Goal: Task Accomplishment & Management: Manage account settings

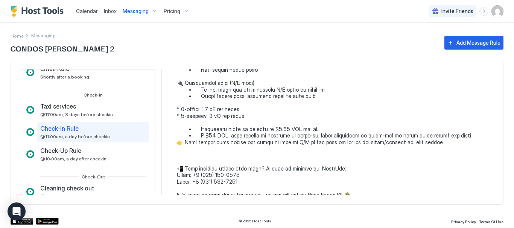
scroll to position [376, 0]
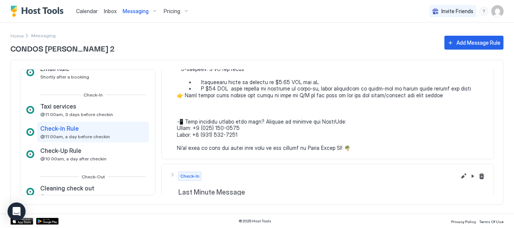
scroll to position [439, 0]
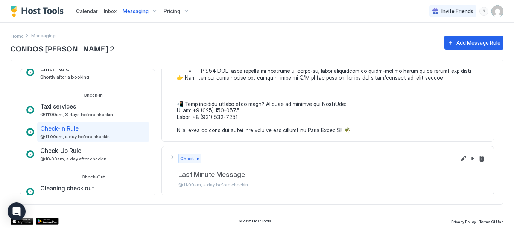
click at [263, 11] on div "Calendar Inbox Messaging Pricing Invite Friends RL" at bounding box center [257, 11] width 514 height 23
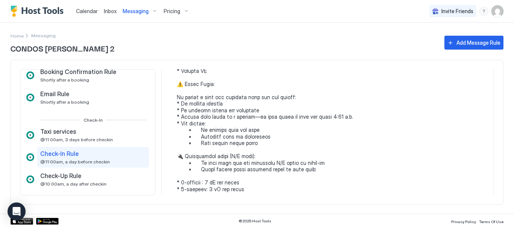
scroll to position [119, 0]
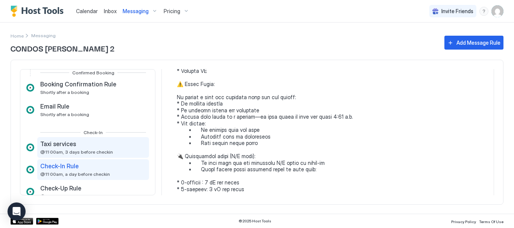
click at [80, 152] on span "@11:00am, 3 days before checkin" at bounding box center [76, 152] width 73 height 6
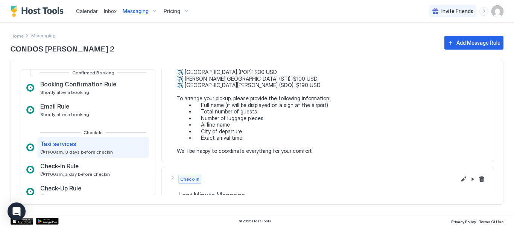
scroll to position [65, 0]
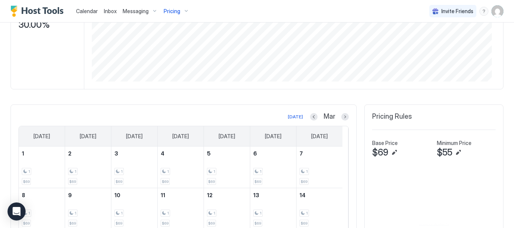
scroll to position [151, 0]
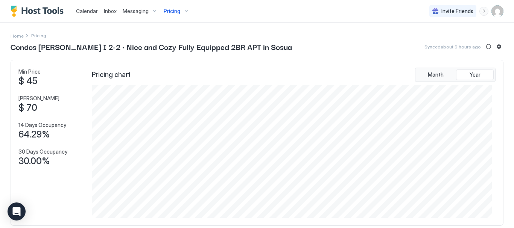
click at [186, 9] on div "Pricing" at bounding box center [177, 11] width 32 height 13
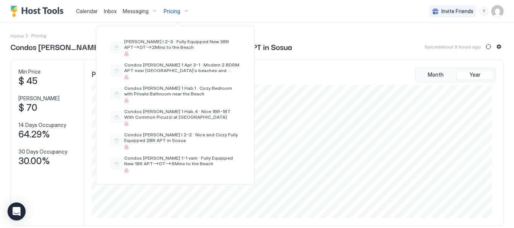
scroll to position [151, 0]
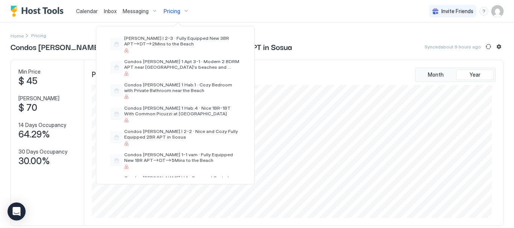
click at [346, 57] on div at bounding box center [257, 114] width 514 height 228
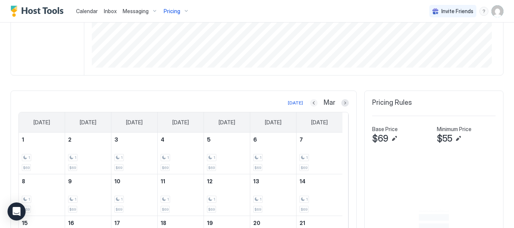
click at [312, 102] on div "Mar" at bounding box center [329, 103] width 39 height 9
click at [310, 104] on button "Previous month" at bounding box center [314, 103] width 8 height 8
click at [311, 104] on button "Previous month" at bounding box center [315, 103] width 8 height 8
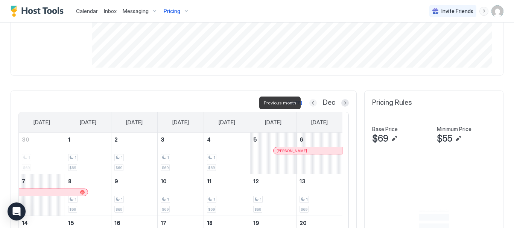
click at [310, 104] on button "Previous month" at bounding box center [313, 103] width 8 height 8
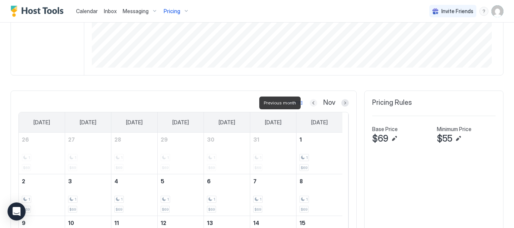
click at [310, 104] on button "Previous month" at bounding box center [314, 103] width 8 height 8
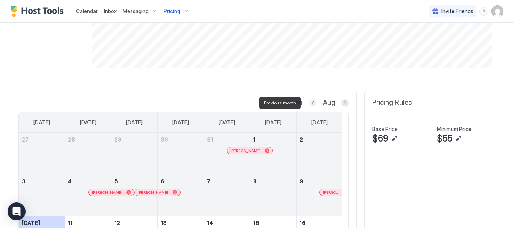
click at [310, 104] on button "Previous month" at bounding box center [313, 103] width 8 height 8
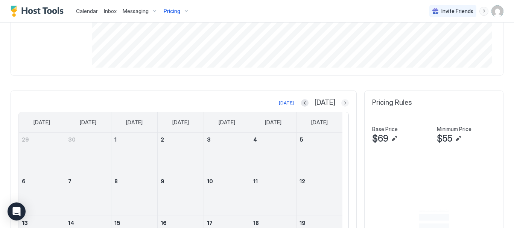
click at [341, 102] on button "Next month" at bounding box center [345, 103] width 8 height 8
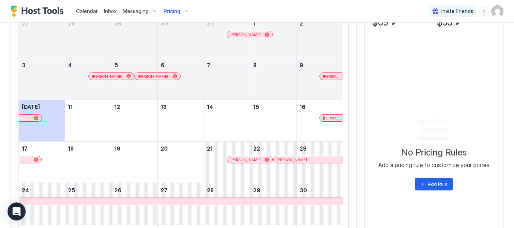
scroll to position [260, 0]
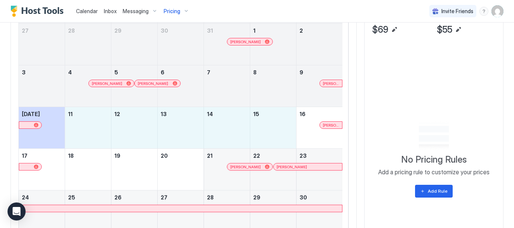
drag, startPoint x: 82, startPoint y: 127, endPoint x: 291, endPoint y: 128, distance: 208.2
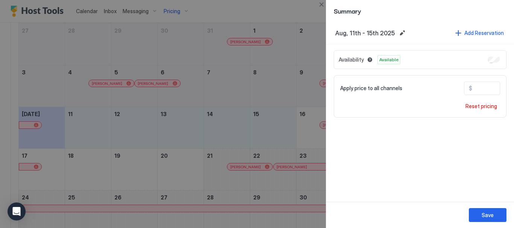
click at [286, 129] on div at bounding box center [257, 114] width 514 height 228
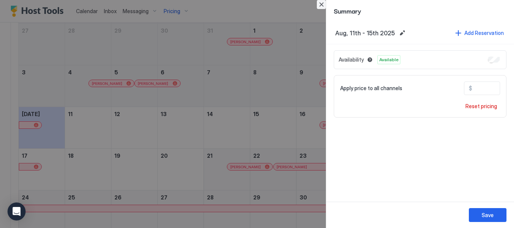
click at [321, 6] on button "Close" at bounding box center [321, 4] width 9 height 9
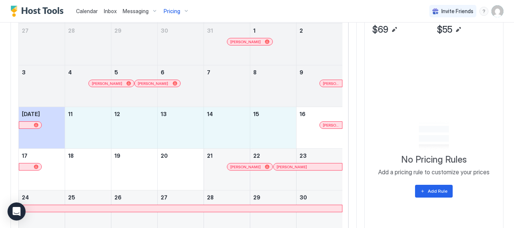
drag, startPoint x: 267, startPoint y: 110, endPoint x: 296, endPoint y: 132, distance: 36.6
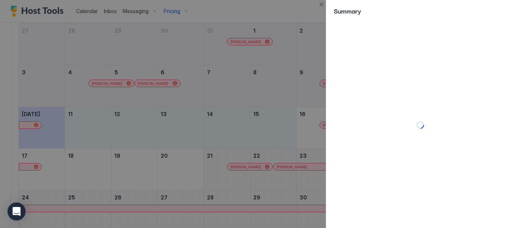
click at [77, 176] on div at bounding box center [257, 114] width 514 height 228
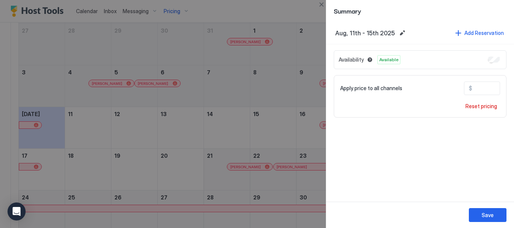
drag, startPoint x: 106, startPoint y: 132, endPoint x: 313, endPoint y: 123, distance: 206.8
click at [313, 123] on div at bounding box center [257, 114] width 514 height 228
click at [322, 2] on button "Close" at bounding box center [321, 4] width 9 height 9
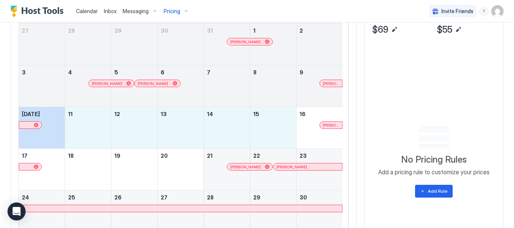
drag, startPoint x: 59, startPoint y: 130, endPoint x: 286, endPoint y: 134, distance: 226.3
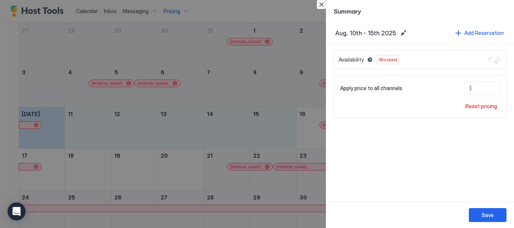
click at [324, 4] on button "Close" at bounding box center [321, 4] width 9 height 9
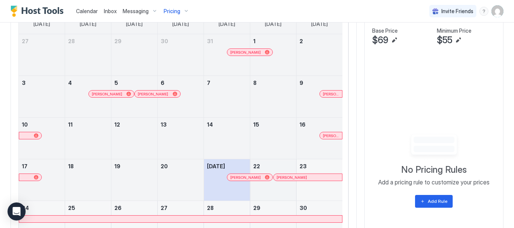
scroll to position [222, 0]
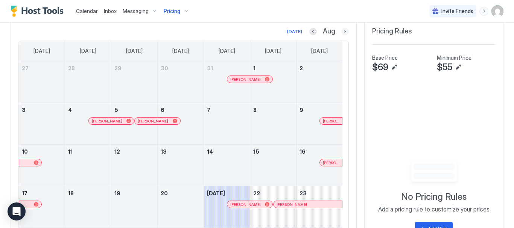
click at [341, 32] on button "Next month" at bounding box center [345, 32] width 8 height 8
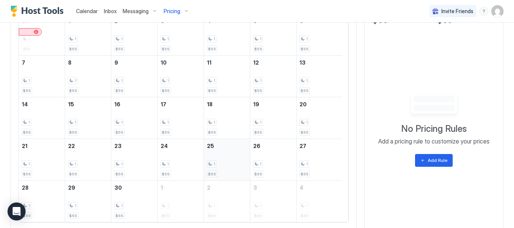
scroll to position [105, 0]
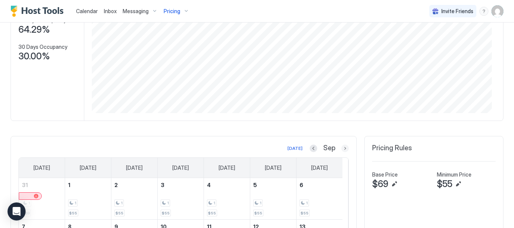
click at [342, 147] on button "Next month" at bounding box center [345, 149] width 8 height 8
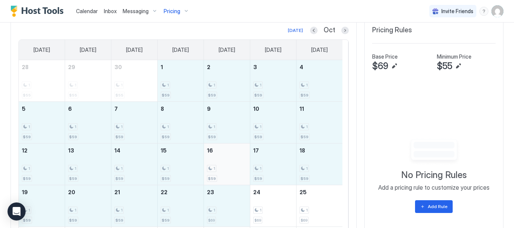
scroll to position [256, 0]
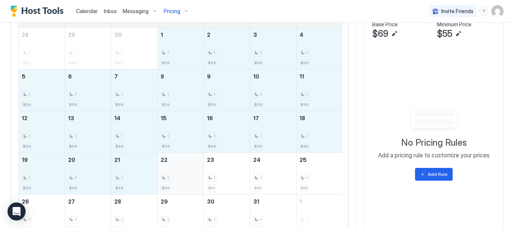
drag, startPoint x: 181, startPoint y: 128, endPoint x: 185, endPoint y: 170, distance: 42.0
click at [185, 170] on tbody "28 1 $55 29 1 $55 30 1 $55 1 1 $59 2 1 $59 3 1 $59 4 1 $59 5 1 $59 6 1 $59 7 1 …" at bounding box center [181, 132] width 324 height 209
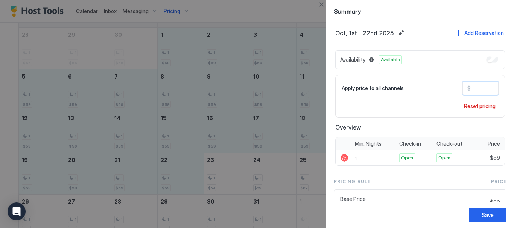
click at [481, 86] on input "**" at bounding box center [501, 88] width 60 height 13
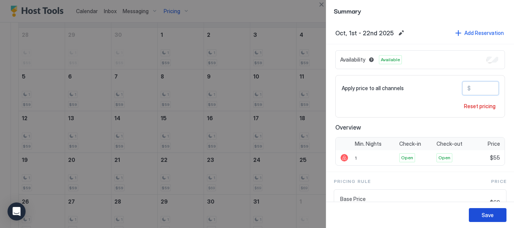
type input "**"
click at [502, 214] on button "Save" at bounding box center [488, 216] width 38 height 14
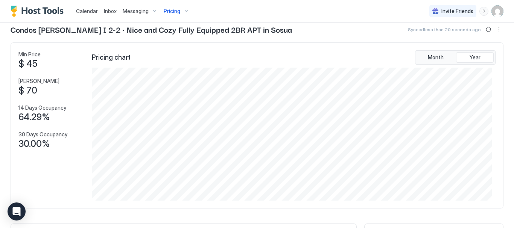
scroll to position [0, 0]
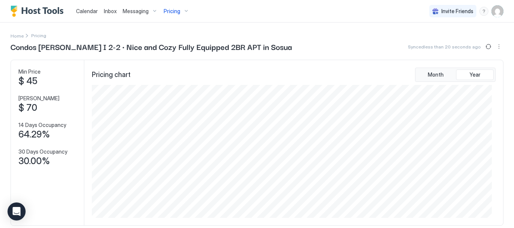
click at [186, 10] on div "Pricing" at bounding box center [177, 11] width 32 height 13
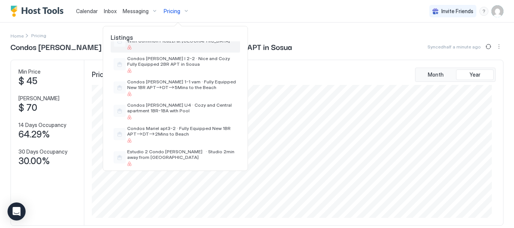
scroll to position [226, 0]
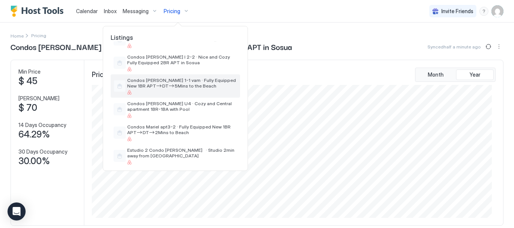
click at [181, 87] on span "Condos [PERSON_NAME] 1-1 vam · Fully Equipped New 1BR APT–>DT–>5Mins to the Bea…" at bounding box center [182, 83] width 110 height 11
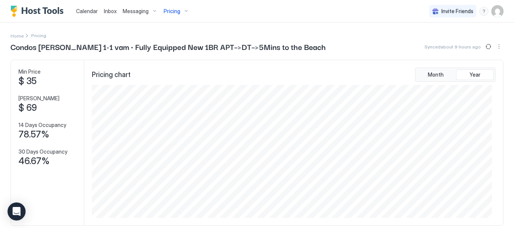
scroll to position [113, 0]
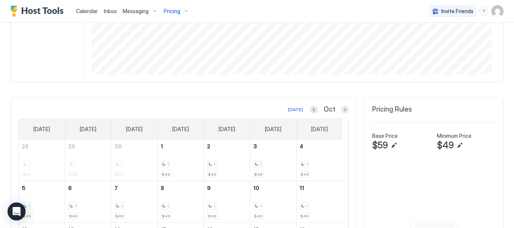
scroll to position [151, 0]
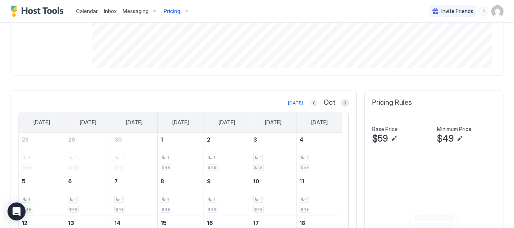
click at [310, 107] on button "Previous month" at bounding box center [314, 103] width 8 height 8
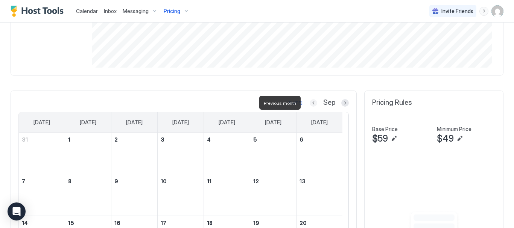
click at [310, 107] on button "Previous month" at bounding box center [314, 103] width 8 height 8
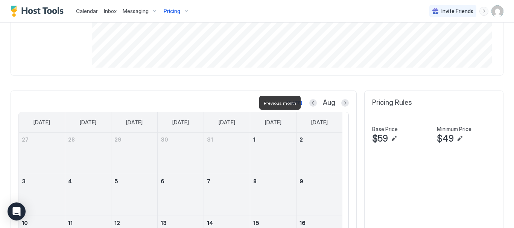
click at [309, 107] on div at bounding box center [313, 103] width 8 height 8
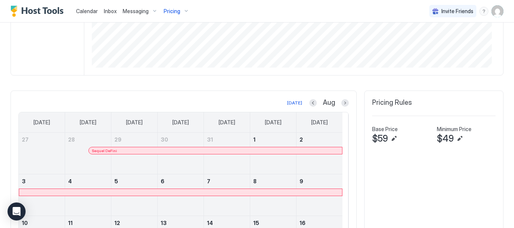
click at [311, 103] on button "Previous month" at bounding box center [313, 103] width 8 height 8
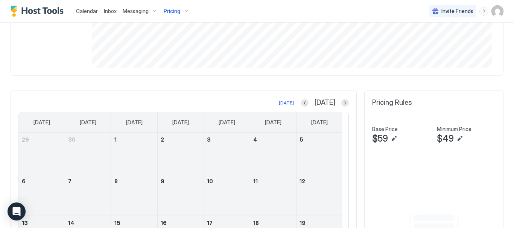
click at [341, 105] on button "Next month" at bounding box center [345, 103] width 8 height 8
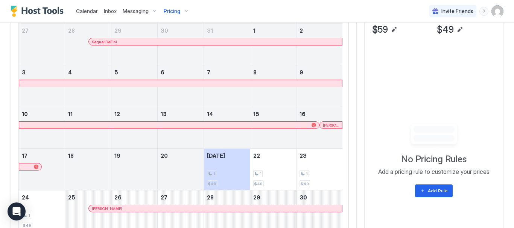
scroll to position [184, 0]
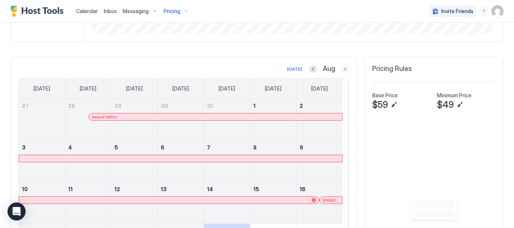
click at [341, 72] on button "Next month" at bounding box center [345, 69] width 8 height 8
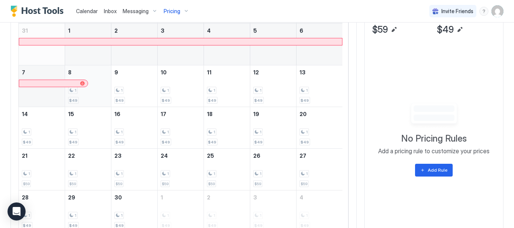
scroll to position [293, 0]
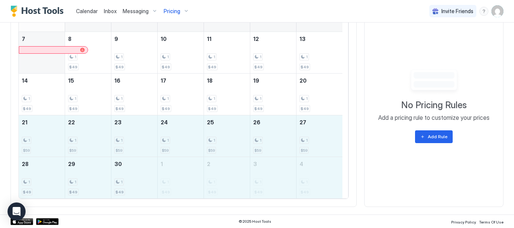
drag, startPoint x: 48, startPoint y: 131, endPoint x: 317, endPoint y: 174, distance: 272.9
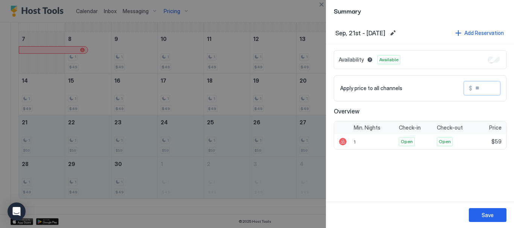
click at [483, 90] on input "Input Field" at bounding box center [502, 88] width 60 height 13
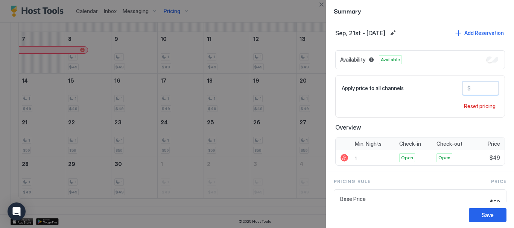
type input "**"
click at [498, 218] on button "Save" at bounding box center [488, 216] width 38 height 14
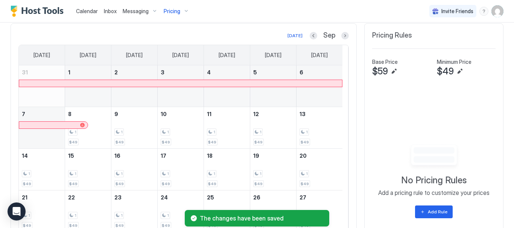
click at [354, 121] on div "[DATE] Sep [DATE] [DATE] [DATE] [DATE] [DATE] [DATE] [DATE] 31 1 2 3 4 5 6 7 8 …" at bounding box center [257, 153] width 493 height 260
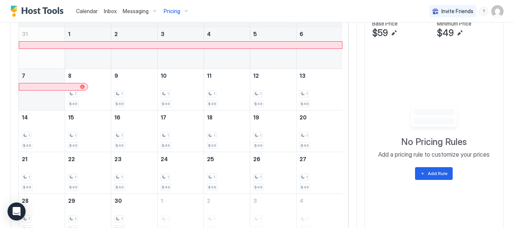
scroll to position [218, 0]
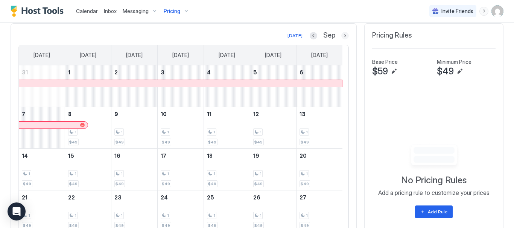
click at [343, 35] on button "Next month" at bounding box center [345, 36] width 8 height 8
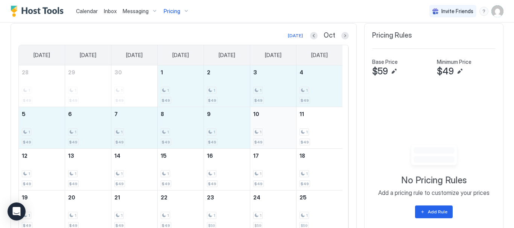
drag, startPoint x: 176, startPoint y: 89, endPoint x: 288, endPoint y: 114, distance: 114.9
click at [288, 114] on tbody "28 1 $49 29 1 $49 30 1 $49 1 1 $49 2 1 $49 3 1 $49 4 1 $49 5 1 $49 6 1 $49 7 1 …" at bounding box center [181, 169] width 324 height 209
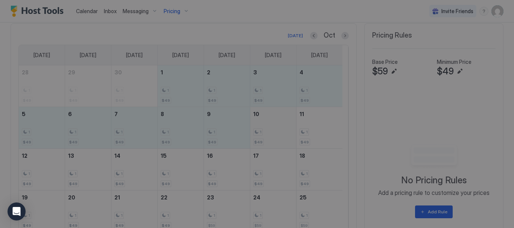
type input "**"
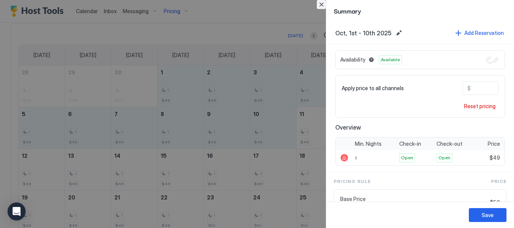
click at [326, 3] on button "Close" at bounding box center [321, 4] width 9 height 9
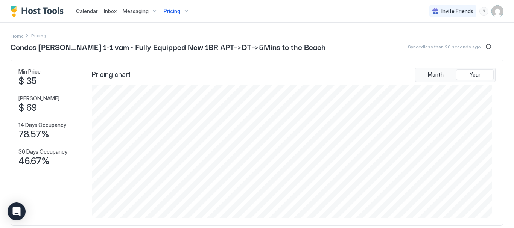
scroll to position [38, 0]
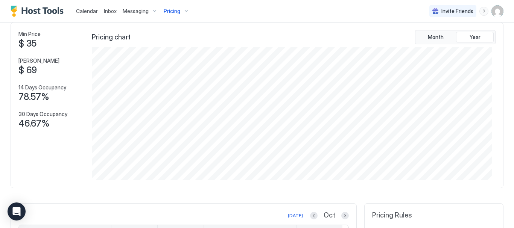
click at [185, 11] on div "Pricing" at bounding box center [177, 11] width 32 height 13
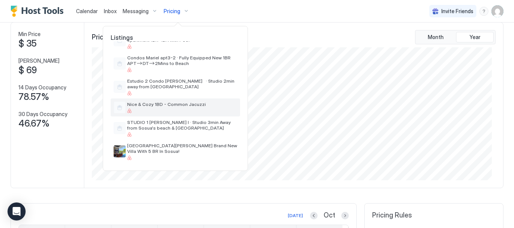
scroll to position [257, 0]
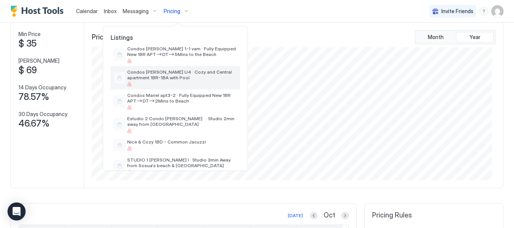
click at [180, 80] on span "Condos [PERSON_NAME] U4 · Cozy and Central apartment 1BR-1BA with Pool" at bounding box center [182, 74] width 110 height 11
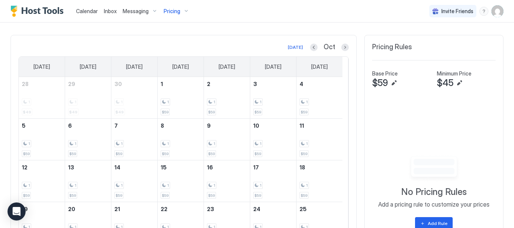
scroll to position [188, 0]
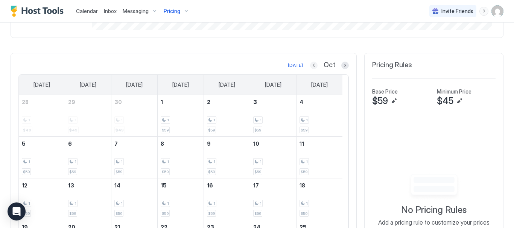
click at [310, 66] on button "Previous month" at bounding box center [314, 66] width 8 height 8
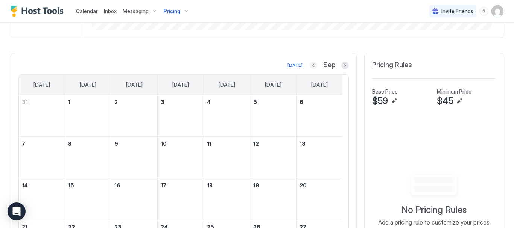
click at [310, 66] on button "Previous month" at bounding box center [314, 66] width 8 height 8
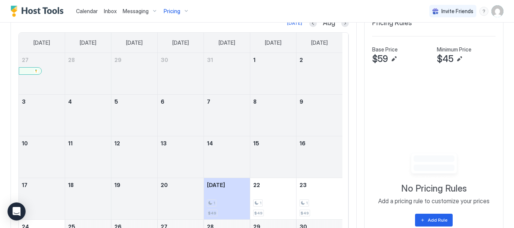
scroll to position [147, 0]
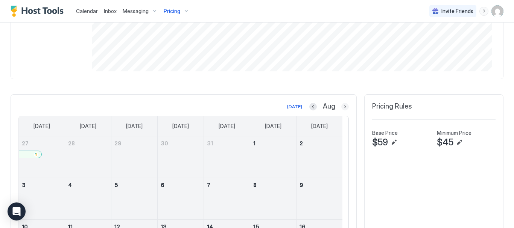
click at [341, 107] on button "Next month" at bounding box center [345, 107] width 8 height 8
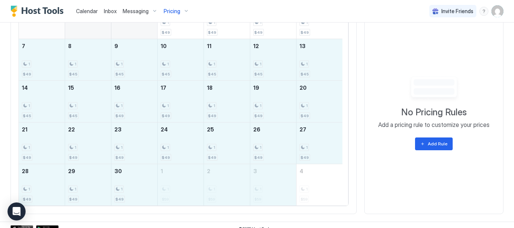
scroll to position [293, 0]
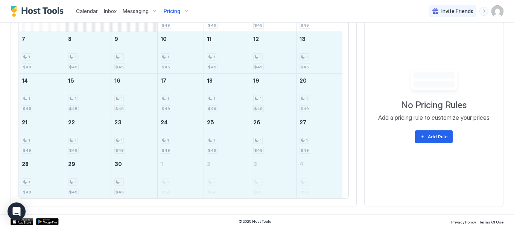
drag, startPoint x: 43, startPoint y: 99, endPoint x: 309, endPoint y: 185, distance: 280.1
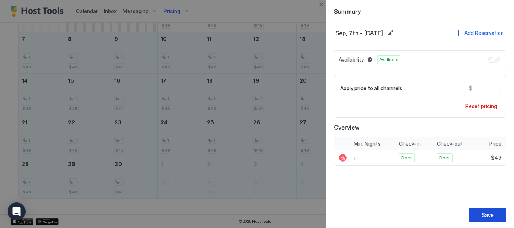
click at [493, 221] on button "Save" at bounding box center [488, 216] width 38 height 14
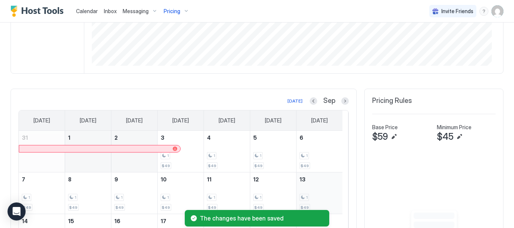
scroll to position [105, 0]
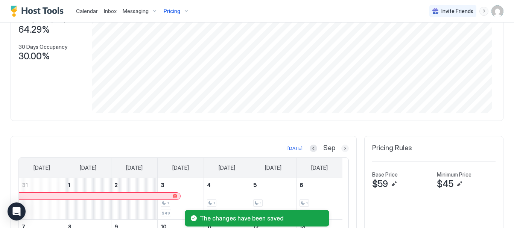
click at [341, 150] on button "Next month" at bounding box center [345, 149] width 8 height 8
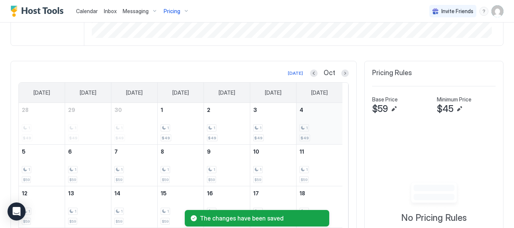
scroll to position [218, 0]
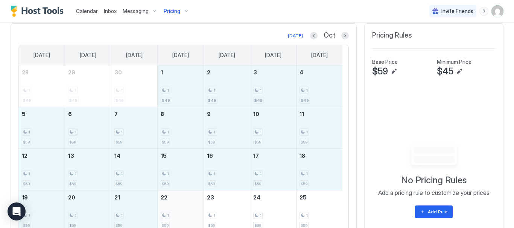
drag, startPoint x: 187, startPoint y: 90, endPoint x: 177, endPoint y: 209, distance: 118.6
click at [176, 209] on tbody "28 1 $49 29 1 $49 30 1 $49 1 1 $49 2 1 $49 3 1 $49 4 1 $49 5 1 $59 6 1 $59 7 1 …" at bounding box center [181, 169] width 324 height 209
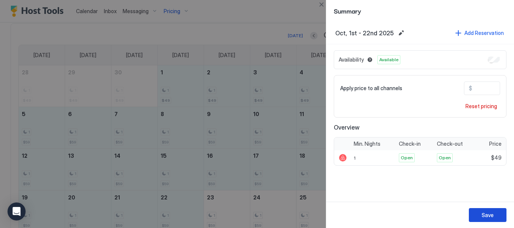
click at [498, 210] on button "Save" at bounding box center [488, 216] width 38 height 14
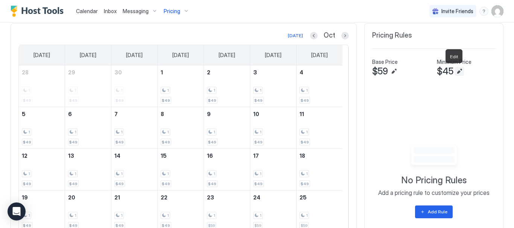
click at [455, 73] on button "Edit" at bounding box center [459, 71] width 9 height 9
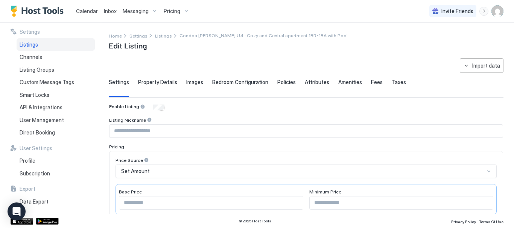
click at [186, 11] on div "Pricing" at bounding box center [177, 11] width 32 height 13
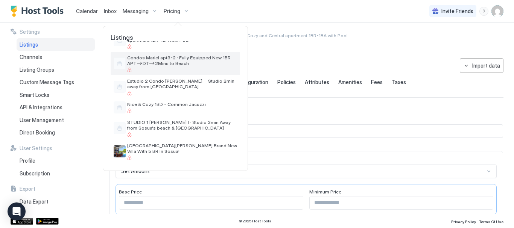
scroll to position [257, 0]
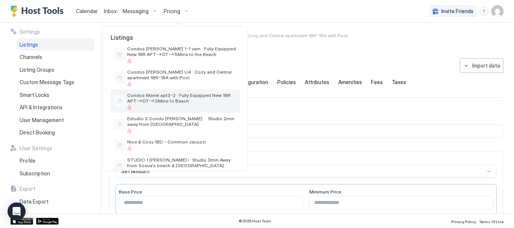
click at [178, 103] on span "Condos MarieI apt3-2 · Fully Equipped New 1BR APT–>DT–>2Mins to Beach" at bounding box center [182, 98] width 110 height 11
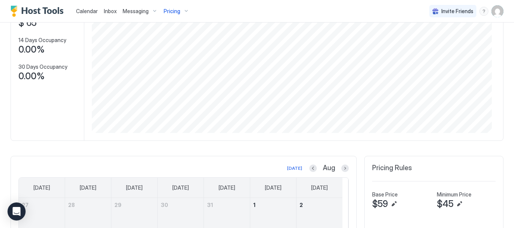
scroll to position [109, 0]
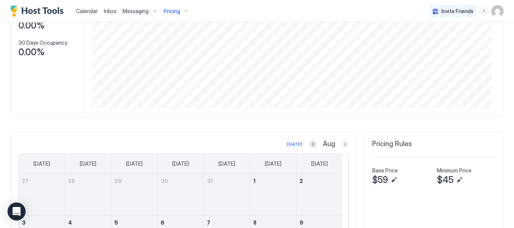
click at [341, 144] on button "Next month" at bounding box center [345, 145] width 8 height 8
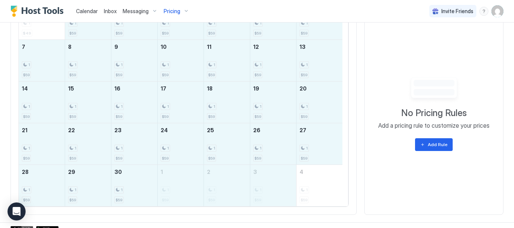
scroll to position [293, 0]
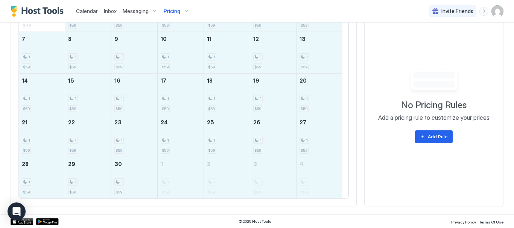
drag, startPoint x: 82, startPoint y: 73, endPoint x: 306, endPoint y: 183, distance: 249.2
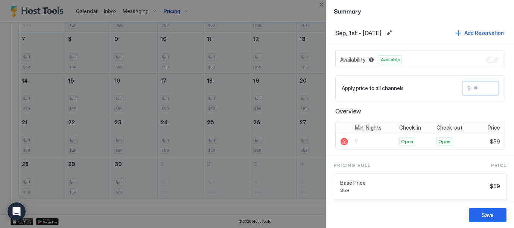
click at [484, 84] on input "Input Field" at bounding box center [501, 88] width 60 height 13
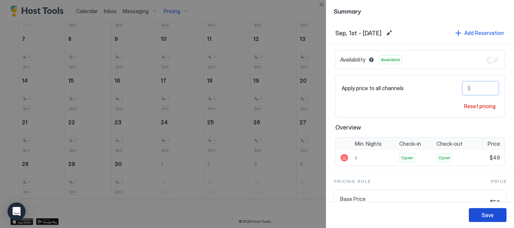
type input "**"
click at [495, 212] on button "Save" at bounding box center [488, 216] width 38 height 14
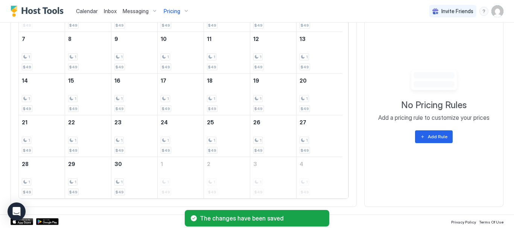
scroll to position [180, 0]
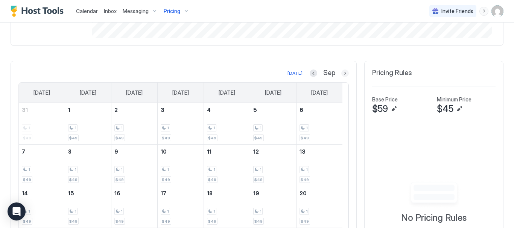
click at [342, 74] on button "Next month" at bounding box center [345, 74] width 8 height 8
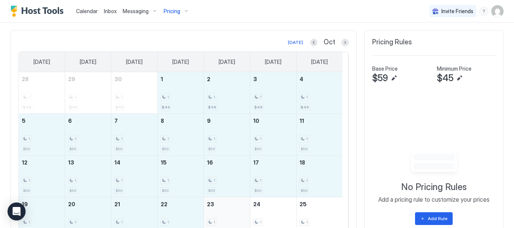
scroll to position [256, 0]
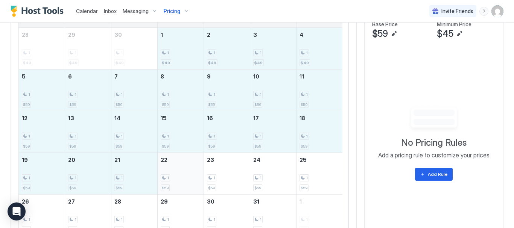
drag, startPoint x: 175, startPoint y: 119, endPoint x: 180, endPoint y: 177, distance: 59.0
click at [180, 177] on tbody "28 1 $49 29 1 $49 30 1 $49 1 1 $49 2 1 $49 3 1 $49 4 1 $49 5 1 $59 6 1 $59 7 1 …" at bounding box center [181, 132] width 324 height 209
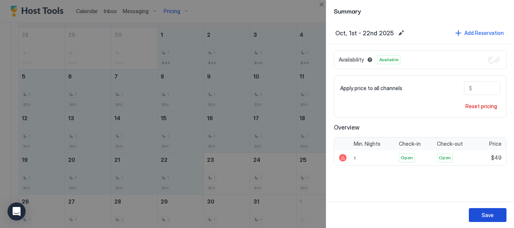
click at [494, 209] on button "Save" at bounding box center [488, 216] width 38 height 14
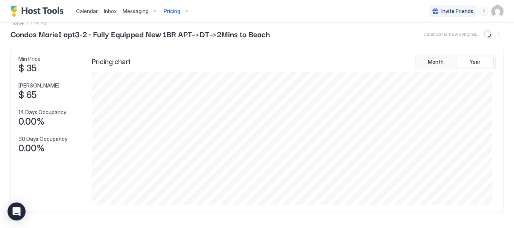
scroll to position [0, 0]
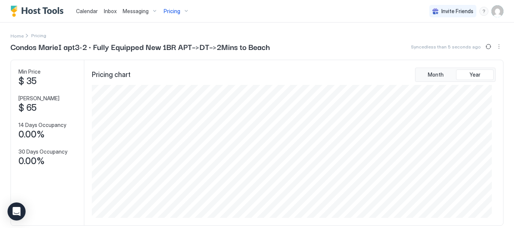
click at [185, 9] on div "Pricing" at bounding box center [177, 11] width 32 height 13
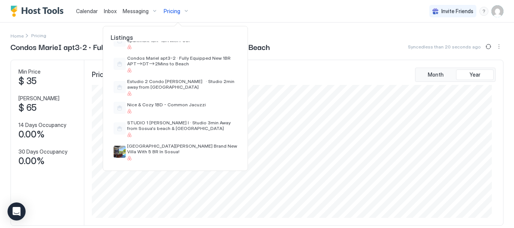
scroll to position [295, 0]
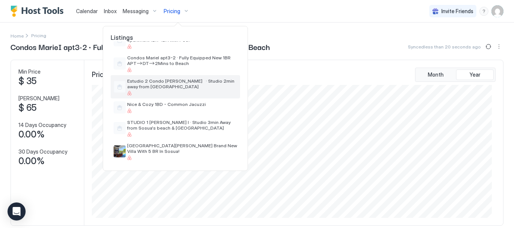
click at [171, 83] on span "Estudio 2 Condo [PERSON_NAME] · Studio 2min away from [GEOGRAPHIC_DATA]" at bounding box center [182, 83] width 110 height 11
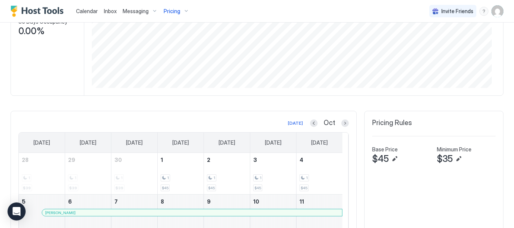
scroll to position [105, 0]
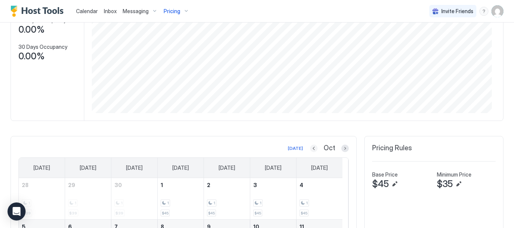
click at [310, 148] on button "Previous month" at bounding box center [314, 149] width 8 height 8
click at [310, 147] on button "Previous month" at bounding box center [314, 149] width 8 height 8
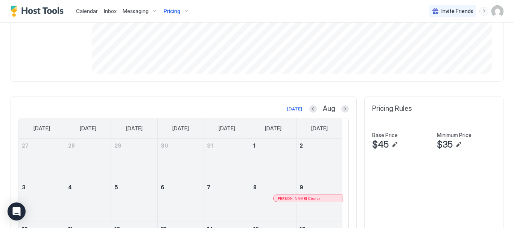
scroll to position [147, 0]
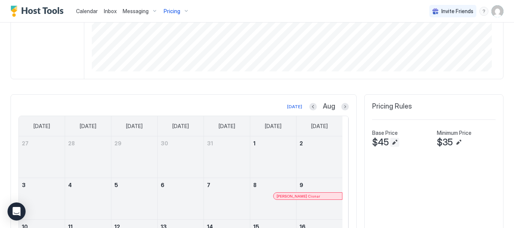
click at [390, 144] on button "Edit" at bounding box center [394, 142] width 9 height 9
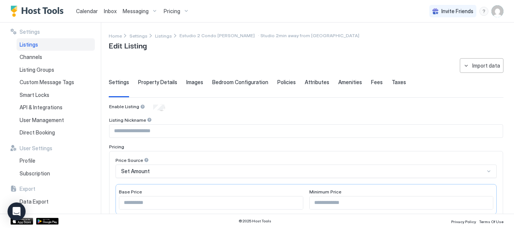
scroll to position [151, 0]
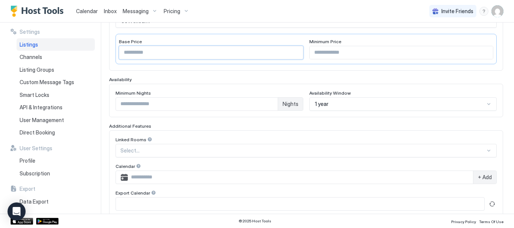
click at [143, 55] on input "**" at bounding box center [211, 52] width 184 height 13
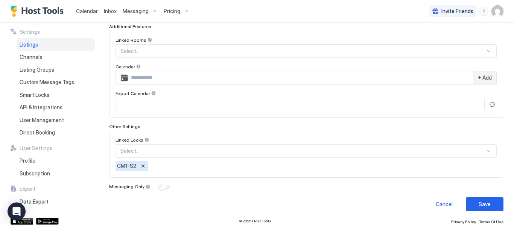
scroll to position [257, 0]
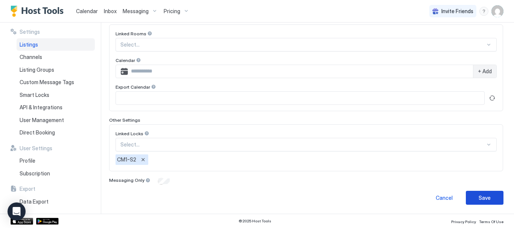
type input "**"
click at [471, 200] on button "Save" at bounding box center [485, 198] width 38 height 14
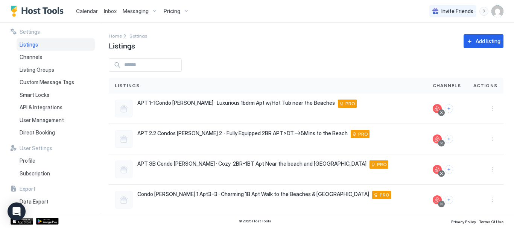
click at [190, 9] on div "Pricing" at bounding box center [177, 11] width 32 height 13
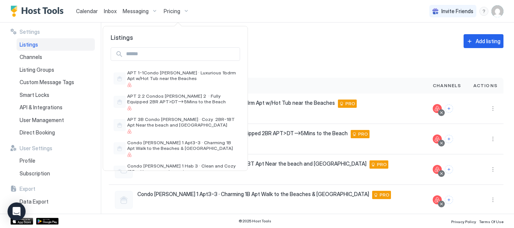
click at [187, 11] on div at bounding box center [257, 114] width 514 height 228
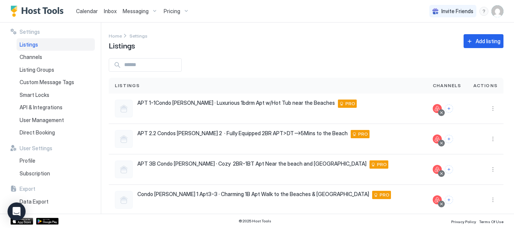
click at [186, 11] on div "Pricing" at bounding box center [177, 11] width 32 height 13
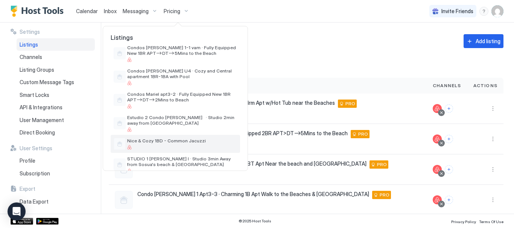
scroll to position [257, 0]
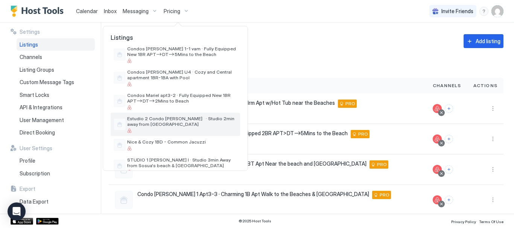
click at [181, 117] on span "Estudio 2 Condo [PERSON_NAME] · Studio 2min away from [GEOGRAPHIC_DATA]" at bounding box center [182, 121] width 110 height 11
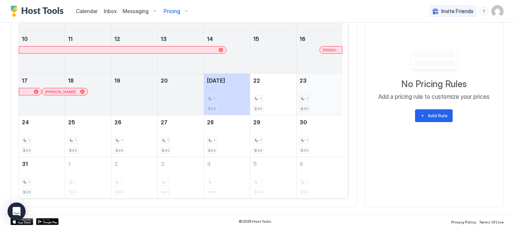
scroll to position [184, 0]
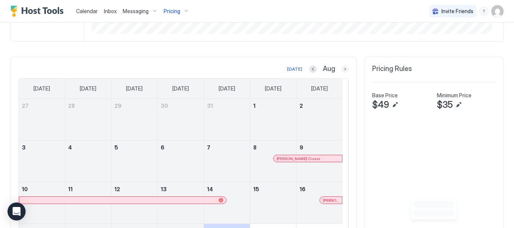
click at [341, 68] on button "Next month" at bounding box center [345, 69] width 8 height 8
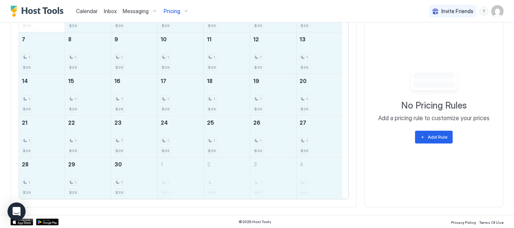
scroll to position [293, 0]
drag, startPoint x: 99, startPoint y: 104, endPoint x: 307, endPoint y: 189, distance: 224.6
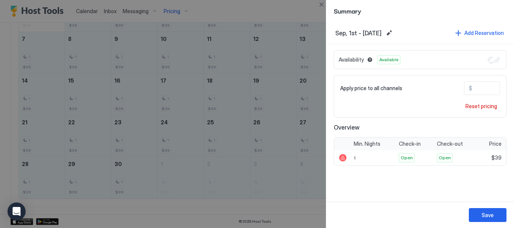
click at [489, 89] on input "**" at bounding box center [502, 88] width 60 height 13
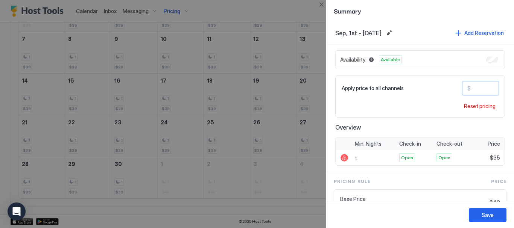
type input "**"
click at [480, 216] on button "Save" at bounding box center [488, 216] width 38 height 14
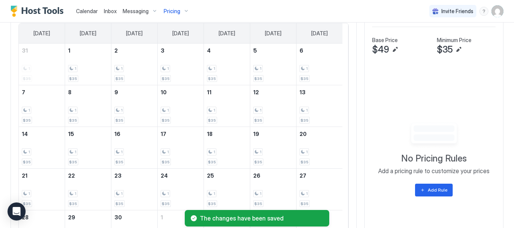
scroll to position [180, 0]
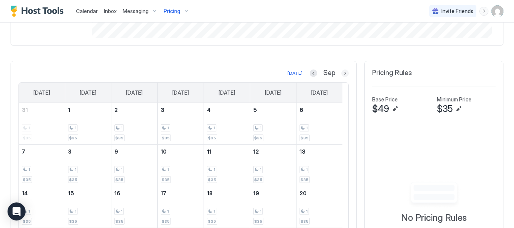
click at [341, 73] on button "Next month" at bounding box center [345, 74] width 8 height 8
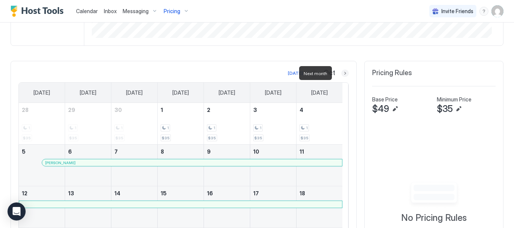
click at [341, 75] on button "Next month" at bounding box center [345, 74] width 8 height 8
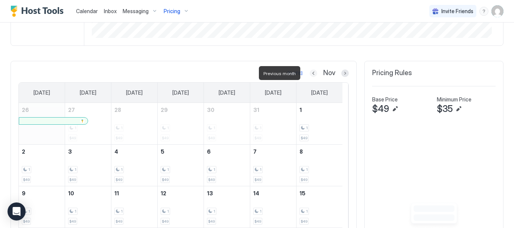
click at [310, 73] on button "Previous month" at bounding box center [314, 74] width 8 height 8
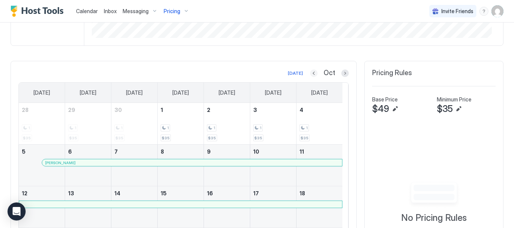
click at [312, 70] on div at bounding box center [314, 74] width 8 height 8
click at [311, 73] on button "Previous month" at bounding box center [314, 74] width 8 height 8
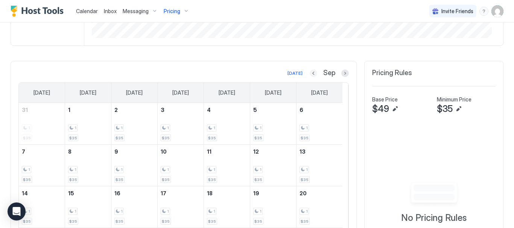
click at [311, 73] on button "Previous month" at bounding box center [314, 74] width 8 height 8
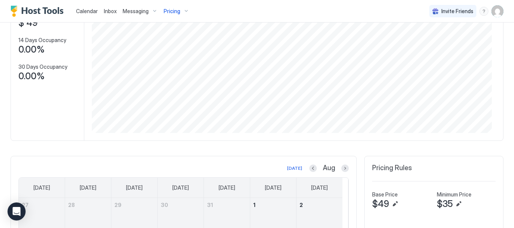
scroll to position [0, 0]
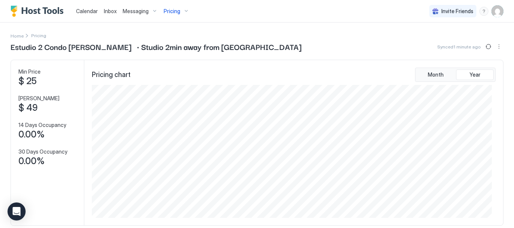
click at [184, 11] on div "Pricing" at bounding box center [177, 11] width 32 height 13
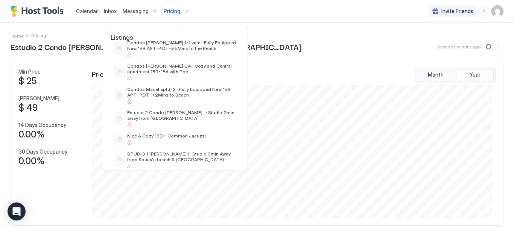
scroll to position [295, 0]
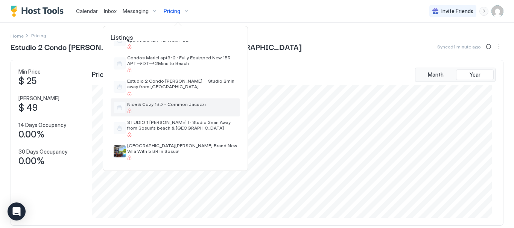
click at [187, 108] on div "Nice & Cozy 1BD - Common Jacuzzi" at bounding box center [182, 108] width 110 height 12
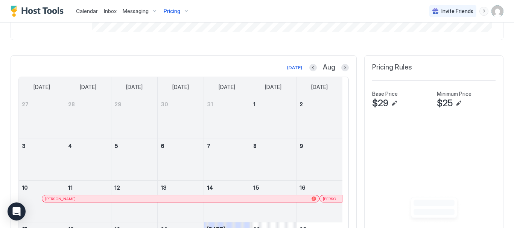
scroll to position [184, 0]
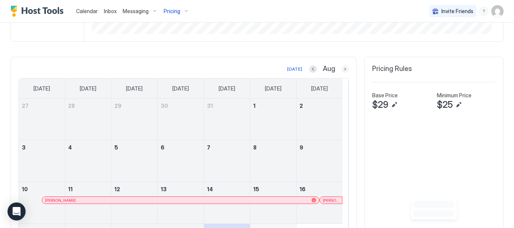
click at [341, 70] on button "Next month" at bounding box center [345, 69] width 8 height 8
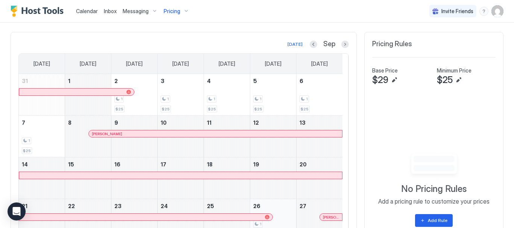
scroll to position [105, 0]
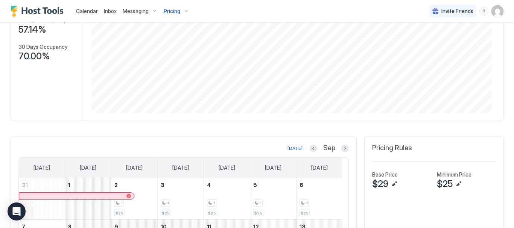
click at [341, 146] on div at bounding box center [345, 149] width 8 height 8
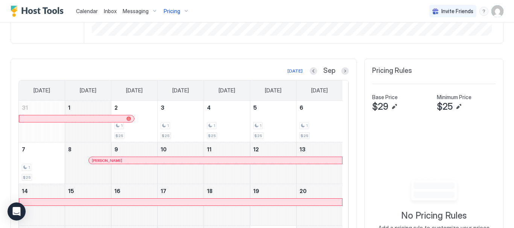
scroll to position [180, 0]
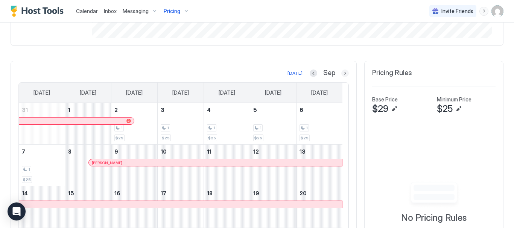
click at [341, 72] on button "Next month" at bounding box center [345, 74] width 8 height 8
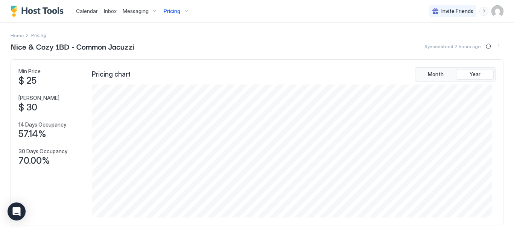
scroll to position [0, 0]
click at [152, 10] on div "Messaging" at bounding box center [140, 11] width 41 height 13
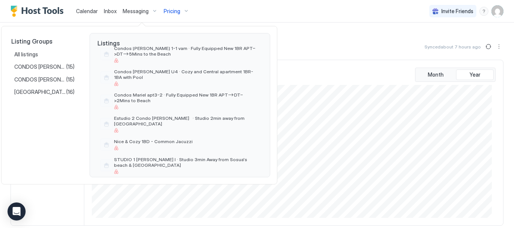
scroll to position [273, 0]
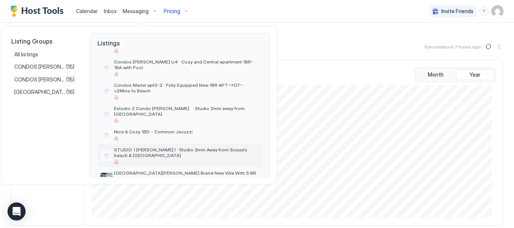
click at [145, 147] on span "STUDIO 1 [PERSON_NAME] I · Studio 3min Away from Sosua's beach & [GEOGRAPHIC_DA…" at bounding box center [186, 152] width 145 height 11
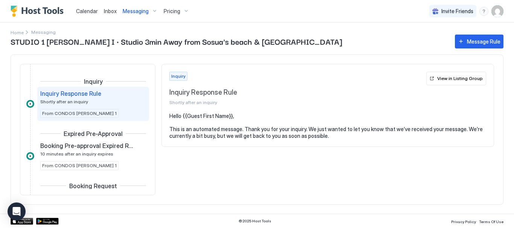
click at [186, 13] on div "Pricing" at bounding box center [177, 11] width 32 height 13
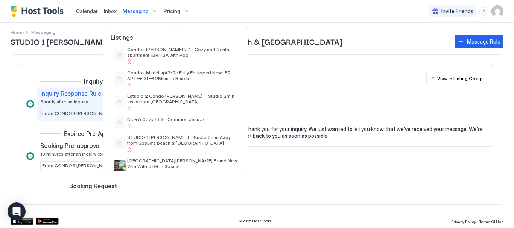
scroll to position [295, 0]
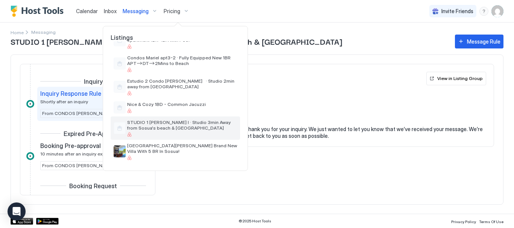
click at [158, 125] on span "STUDIO 1 [PERSON_NAME] I · Studio 3min Away from Sosua's beach & [GEOGRAPHIC_DA…" at bounding box center [182, 125] width 110 height 11
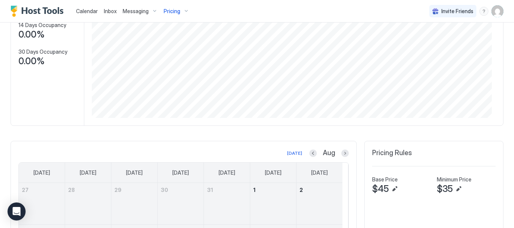
scroll to position [113, 0]
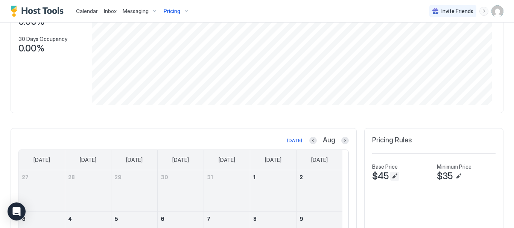
click at [390, 176] on button "Edit" at bounding box center [394, 176] width 9 height 9
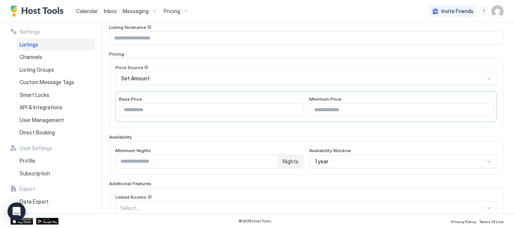
scroll to position [75, 0]
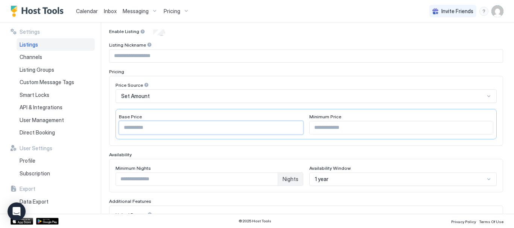
drag, startPoint x: 151, startPoint y: 130, endPoint x: 98, endPoint y: 125, distance: 52.6
click at [98, 125] on div "**********" at bounding box center [257, 119] width 514 height 192
type input "*"
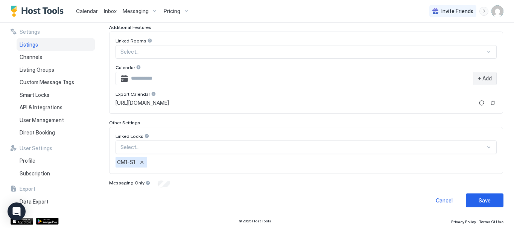
scroll to position [252, 0]
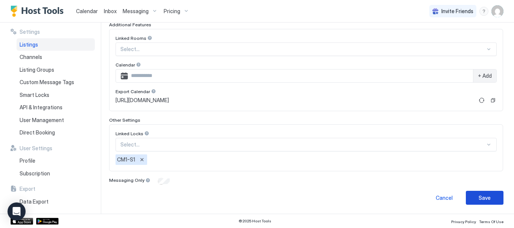
type input "**"
click at [489, 197] on button "Save" at bounding box center [485, 198] width 38 height 14
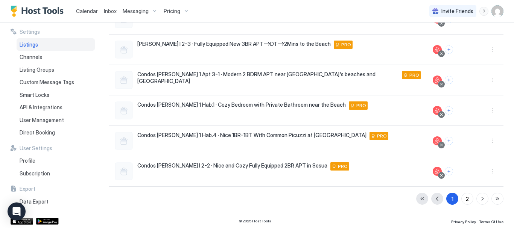
scroll to position [212, 0]
click at [181, 8] on div "Pricing" at bounding box center [177, 11] width 32 height 13
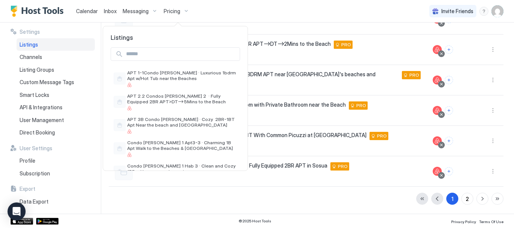
scroll to position [295, 0]
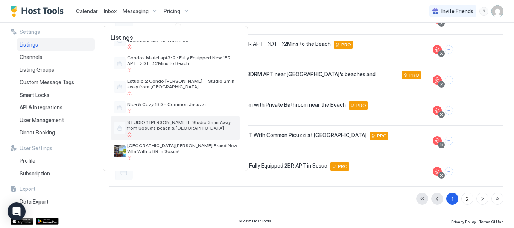
click at [174, 124] on span "STUDIO 1 [PERSON_NAME] I · Studio 3min Away from Sosua's beach & [GEOGRAPHIC_DA…" at bounding box center [182, 125] width 110 height 11
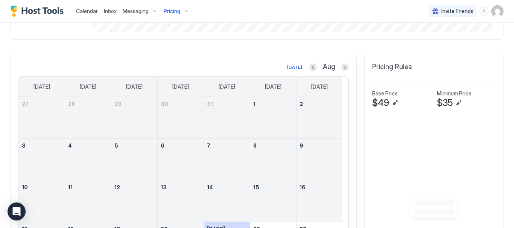
scroll to position [184, 0]
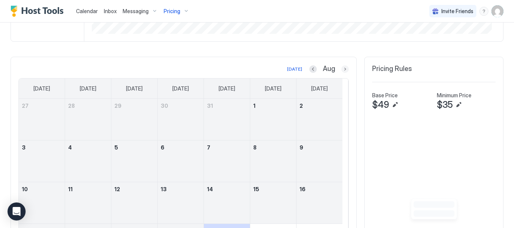
click at [341, 68] on button "Next month" at bounding box center [345, 69] width 8 height 8
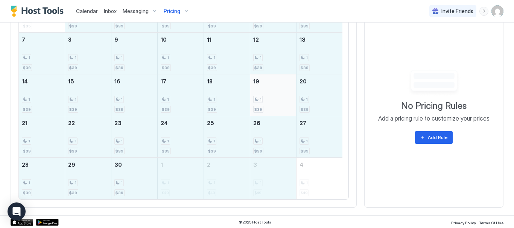
scroll to position [293, 0]
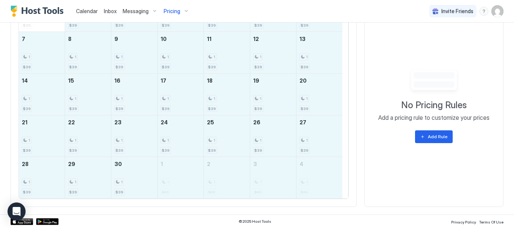
drag, startPoint x: 95, startPoint y: 76, endPoint x: 318, endPoint y: 183, distance: 247.7
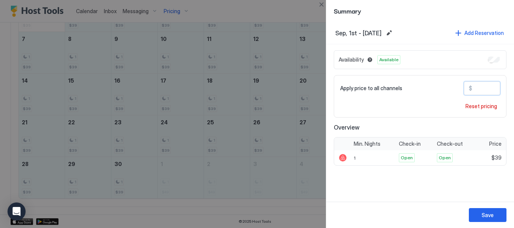
click at [489, 87] on input "**" at bounding box center [502, 88] width 60 height 13
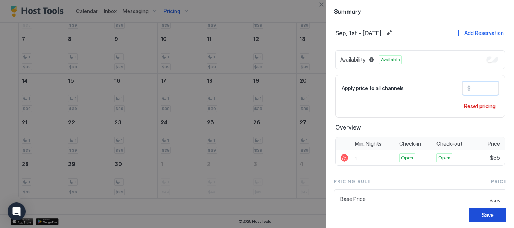
type input "**"
click at [489, 213] on div "Save" at bounding box center [488, 216] width 12 height 8
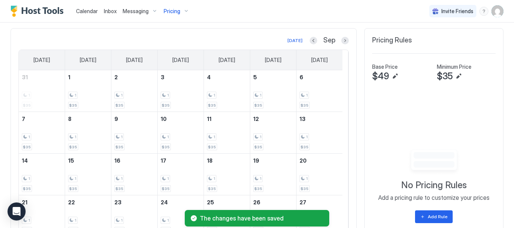
scroll to position [180, 0]
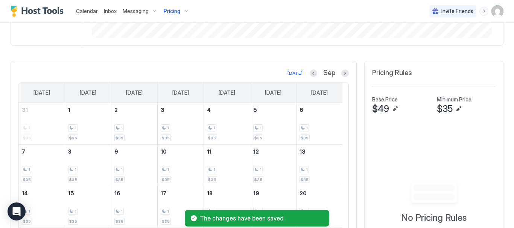
click at [341, 69] on div "[DATE] Sep" at bounding box center [183, 73] width 330 height 9
click at [341, 72] on button "Next month" at bounding box center [345, 74] width 8 height 8
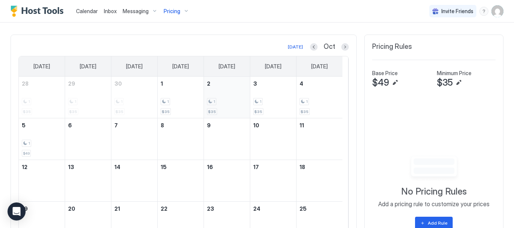
scroll to position [218, 0]
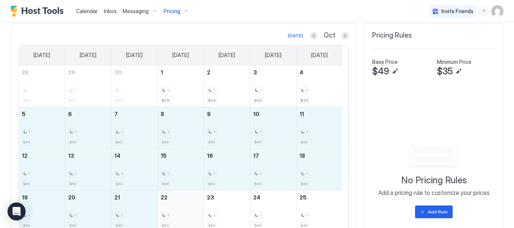
drag, startPoint x: 52, startPoint y: 139, endPoint x: 186, endPoint y: 203, distance: 148.5
click at [186, 203] on tbody "28 1 $35 29 1 $35 30 1 $35 1 1 $35 2 1 $35 3 1 $35 4 1 $35 5 1 $49 6 1 $49 7 1 …" at bounding box center [181, 169] width 324 height 209
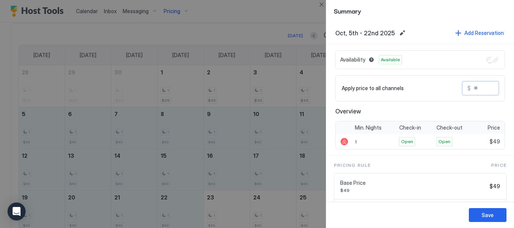
click at [471, 85] on input "Input Field" at bounding box center [501, 88] width 60 height 13
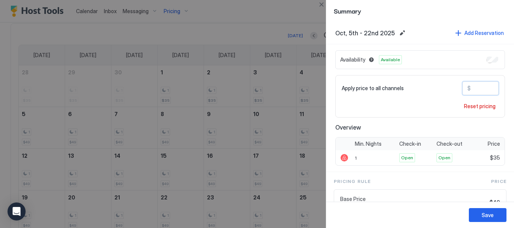
type input "**"
click at [487, 215] on div "Save" at bounding box center [488, 216] width 12 height 8
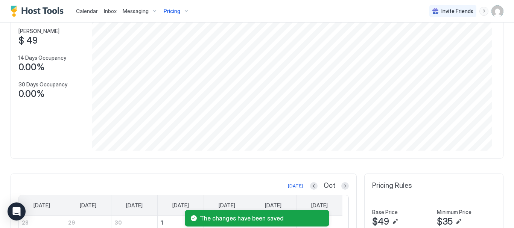
scroll to position [0, 0]
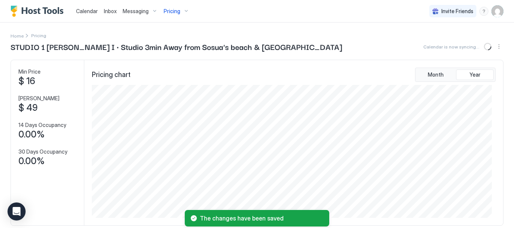
click at [187, 11] on div "Pricing" at bounding box center [177, 11] width 32 height 13
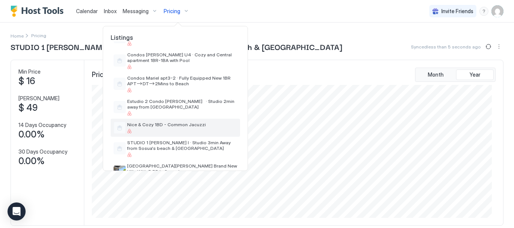
scroll to position [295, 0]
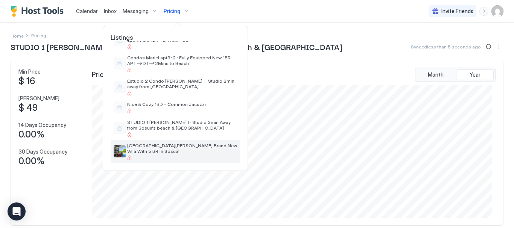
click at [155, 149] on span "[GEOGRAPHIC_DATA][PERSON_NAME] Brand New Villa With 5 BR In Sosua!" at bounding box center [182, 148] width 110 height 11
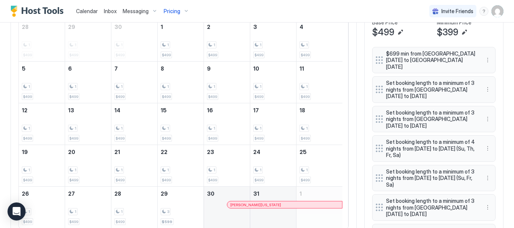
scroll to position [113, 0]
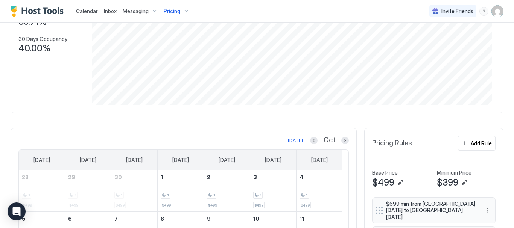
click at [313, 141] on div "Oct" at bounding box center [329, 140] width 39 height 9
click at [310, 141] on button "Previous month" at bounding box center [314, 141] width 8 height 8
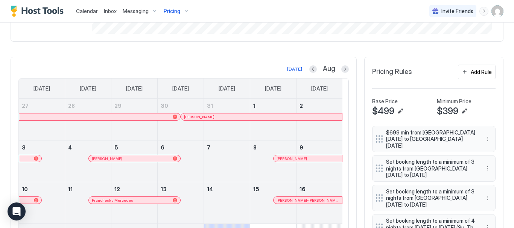
scroll to position [151, 0]
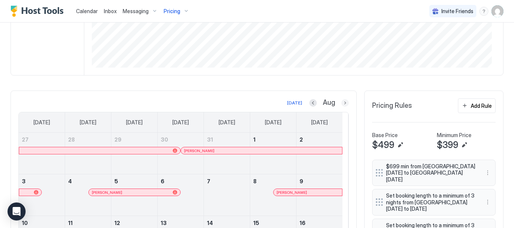
click at [341, 103] on button "Next month" at bounding box center [345, 103] width 8 height 8
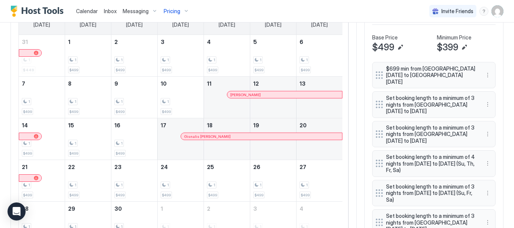
scroll to position [226, 0]
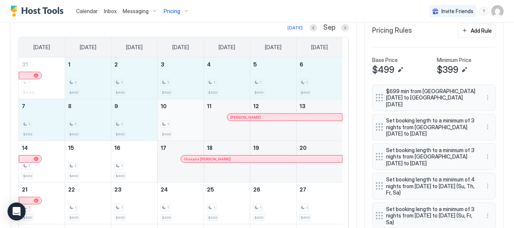
drag, startPoint x: 86, startPoint y: 76, endPoint x: 181, endPoint y: 125, distance: 107.1
click at [181, 125] on tbody "31 1 $449 1 1 $499 2 1 $499 3 1 $499 4 1 $499 5 1 $499 6 1 $499 7 1 $499 8 1 $4…" at bounding box center [181, 162] width 324 height 209
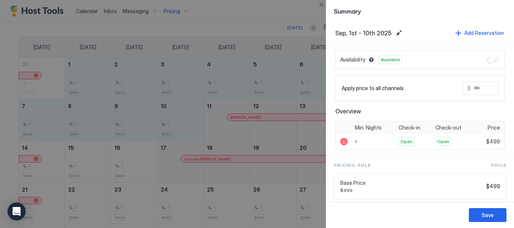
click at [471, 84] on input "Input Field" at bounding box center [501, 88] width 60 height 13
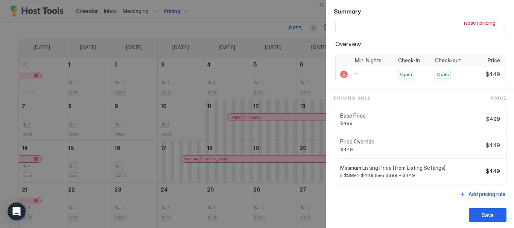
scroll to position [87, 0]
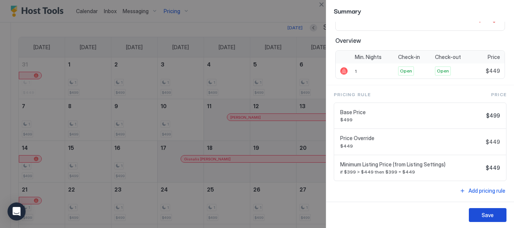
type input "***"
click at [497, 216] on button "Save" at bounding box center [488, 216] width 38 height 14
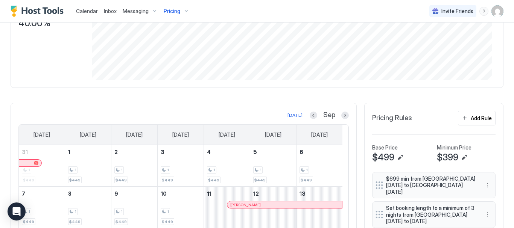
scroll to position [151, 0]
